Goal: Navigation & Orientation: Find specific page/section

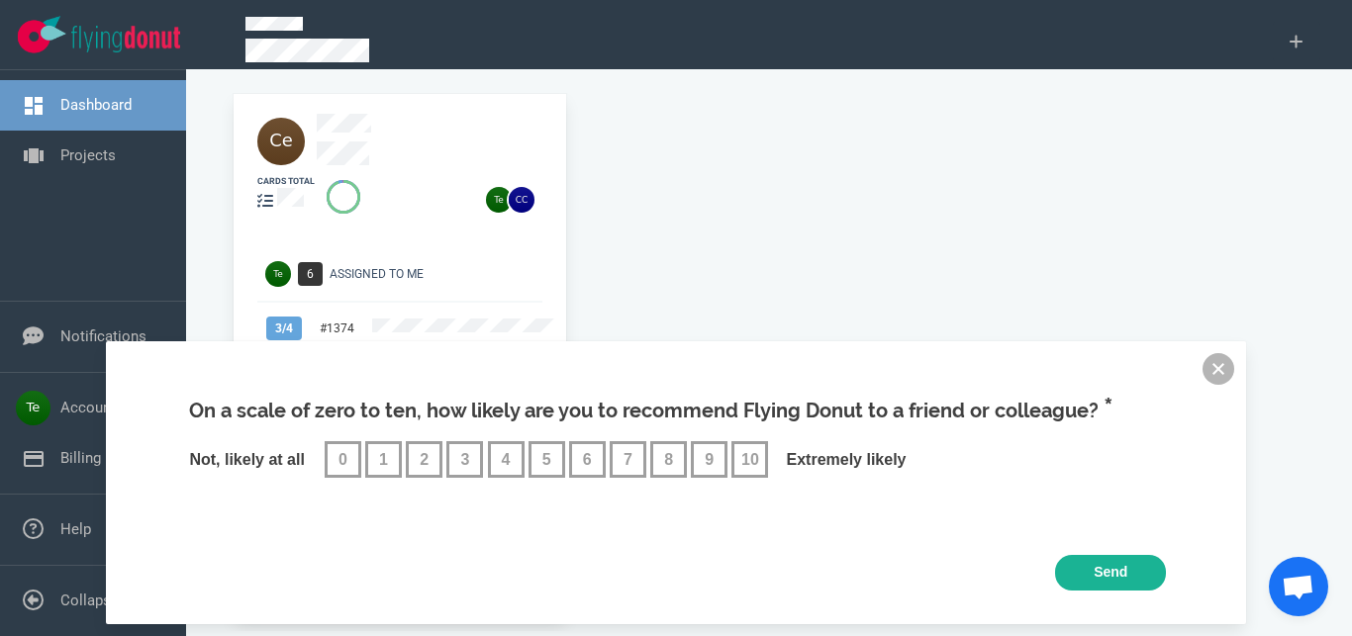
click at [1218, 365] on button at bounding box center [1218, 369] width 32 height 32
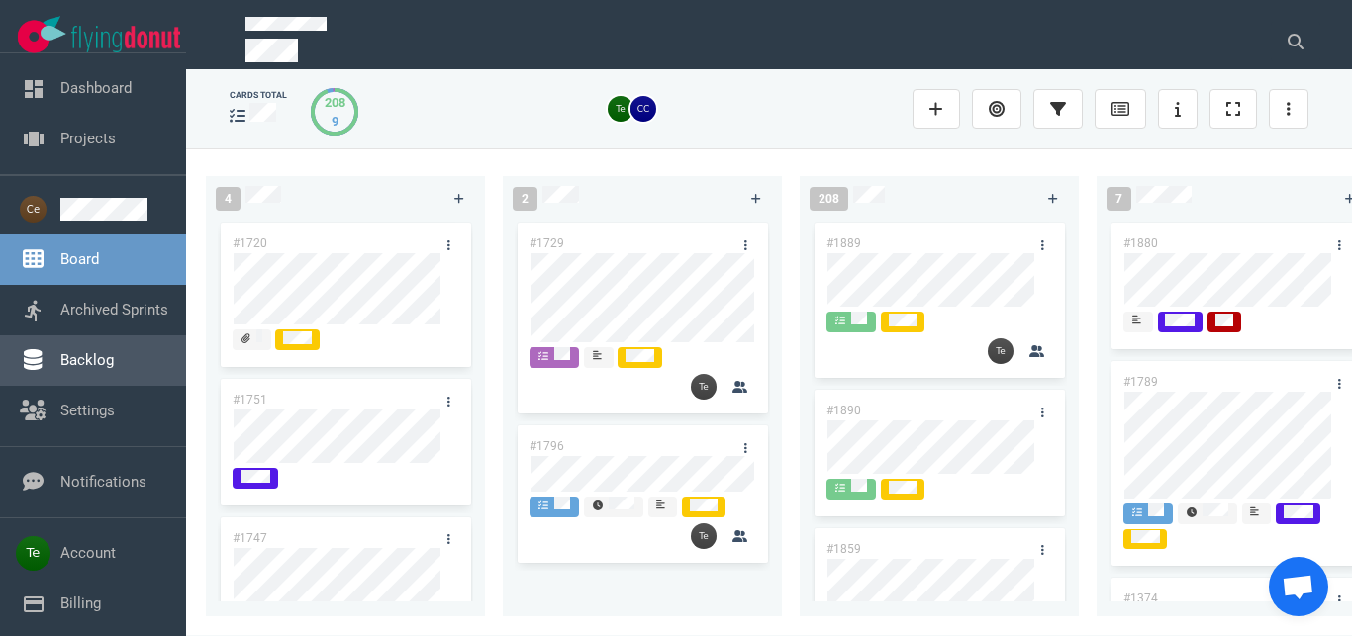
click at [76, 356] on link "Backlog" at bounding box center [86, 360] width 53 height 18
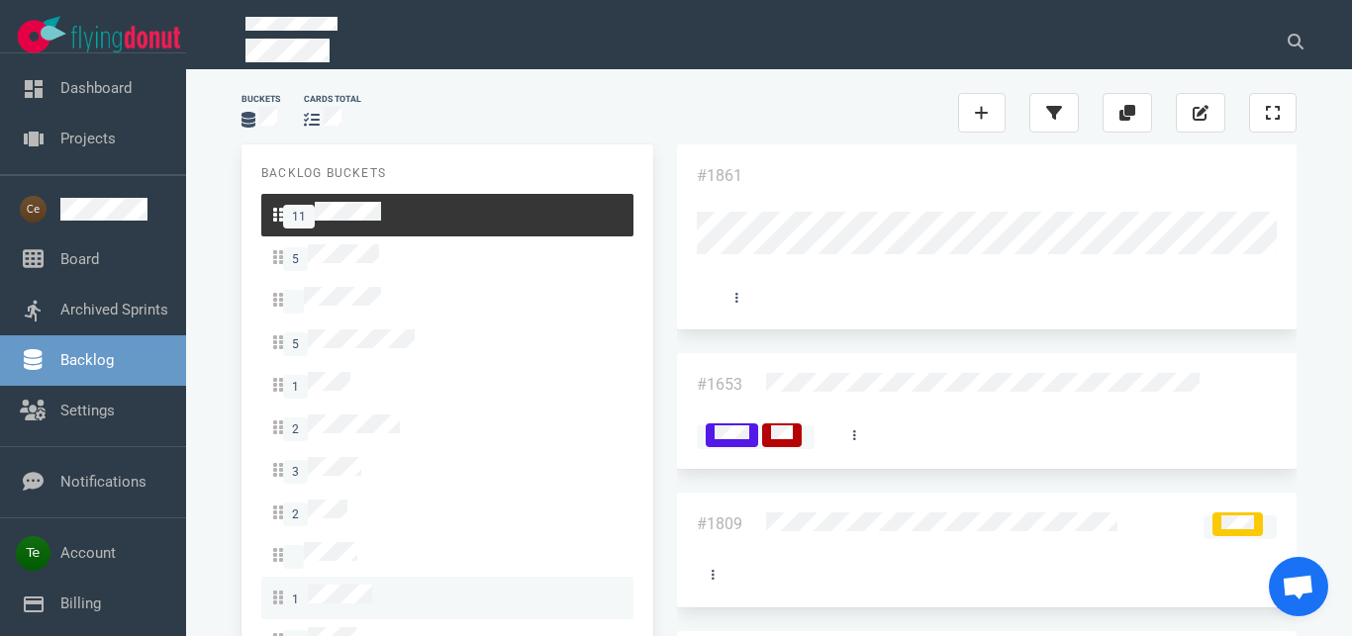
click at [384, 619] on link "3" at bounding box center [447, 640] width 372 height 43
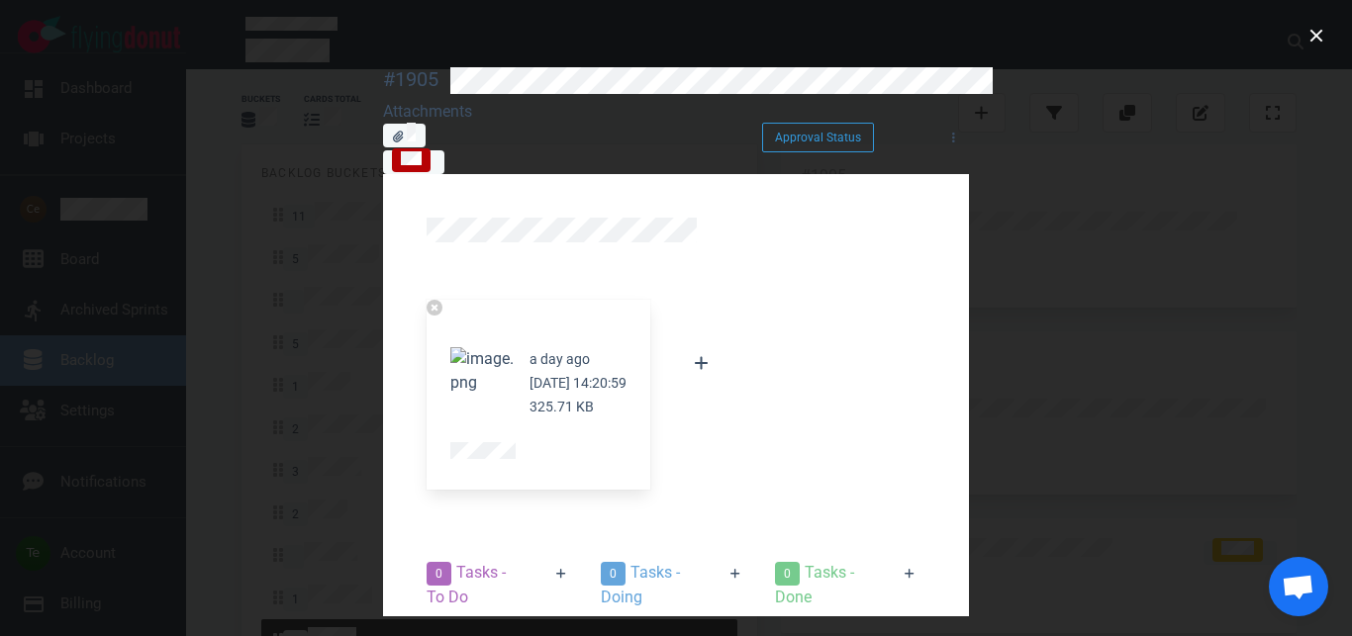
click at [450, 347] on button "Zoom image" at bounding box center [481, 370] width 63 height 47
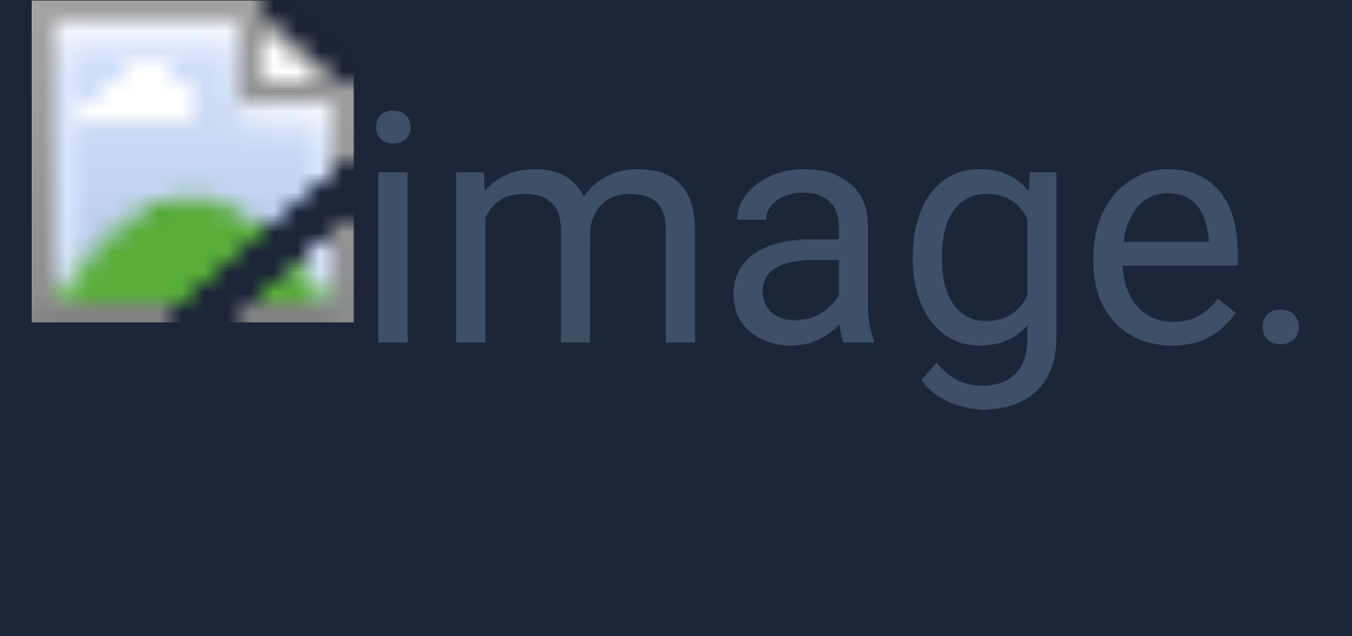
click at [1344, 106] on button "Unzoom image" at bounding box center [676, 318] width 1352 height 636
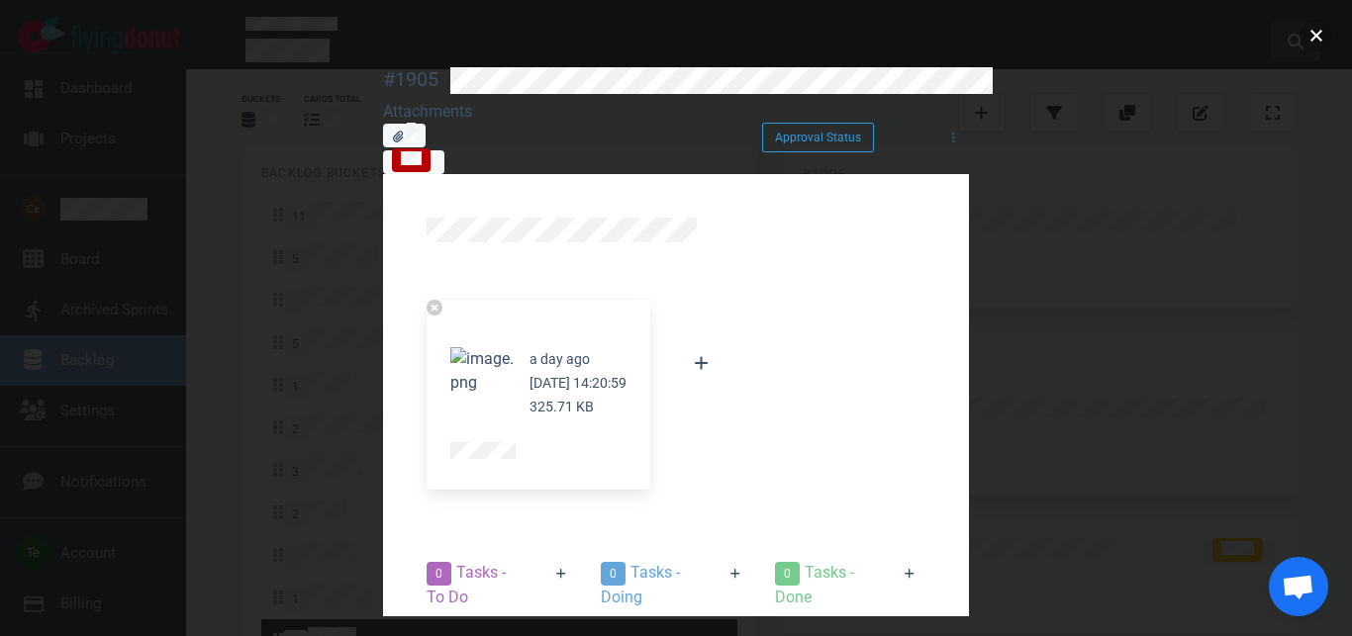
click at [1315, 40] on button "close" at bounding box center [1316, 36] width 32 height 32
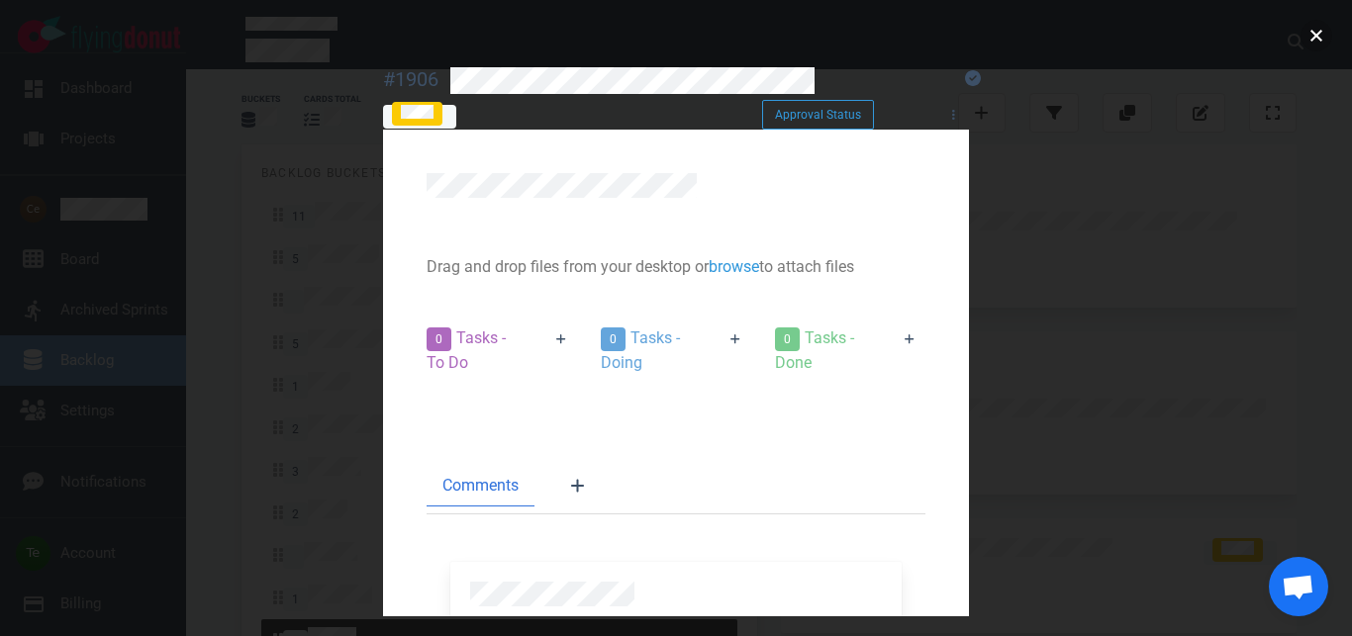
click at [1320, 36] on button "close" at bounding box center [1316, 36] width 32 height 32
